Goal: Information Seeking & Learning: Stay updated

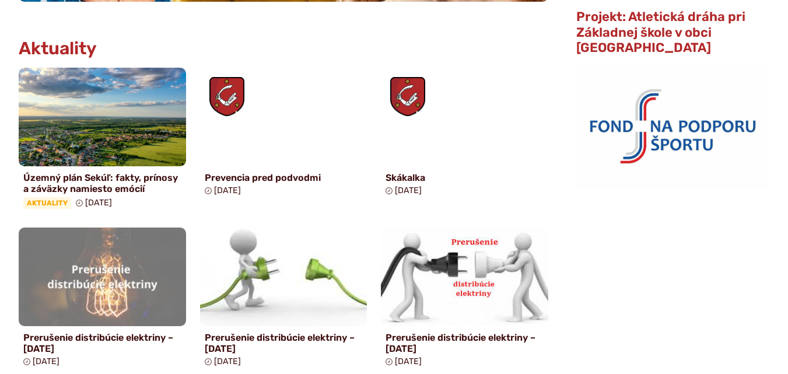
scroll to position [584, 0]
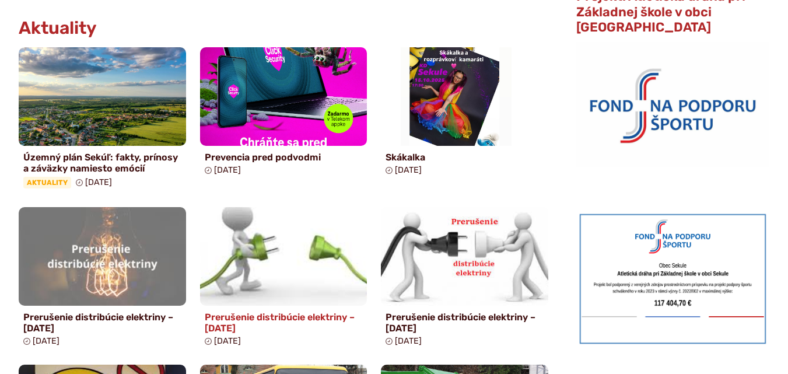
click at [273, 262] on img at bounding box center [283, 257] width 193 height 114
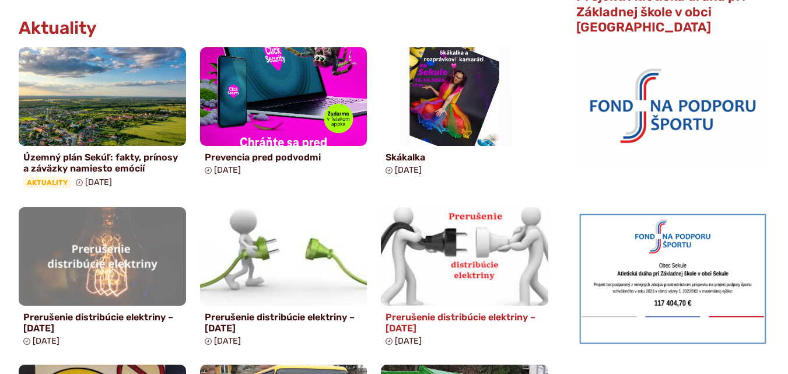
click at [459, 247] on img at bounding box center [465, 257] width 193 height 114
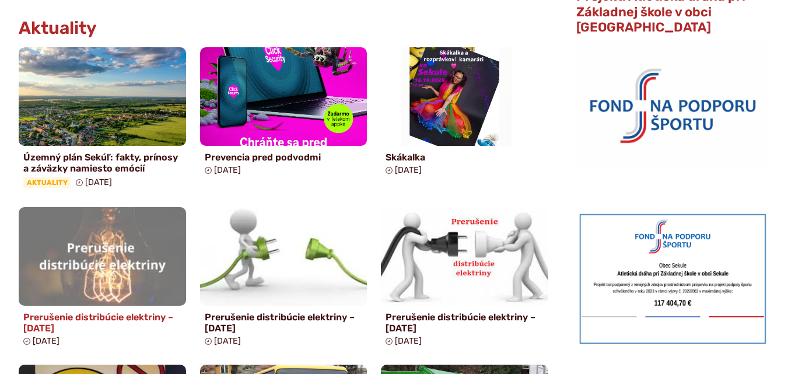
click at [88, 245] on img at bounding box center [102, 257] width 193 height 114
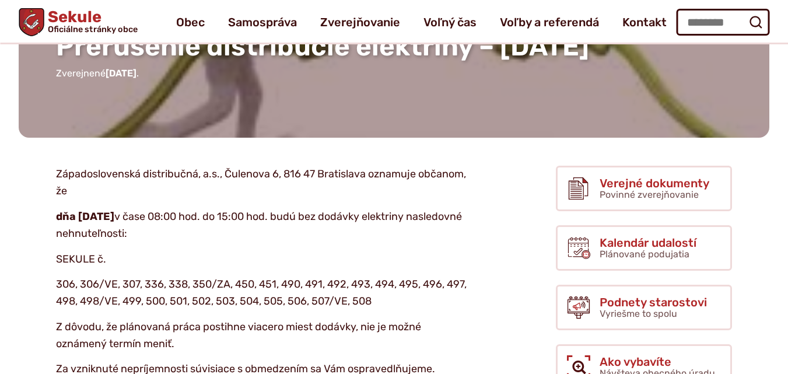
scroll to position [117, 0]
